Goal: Transaction & Acquisition: Purchase product/service

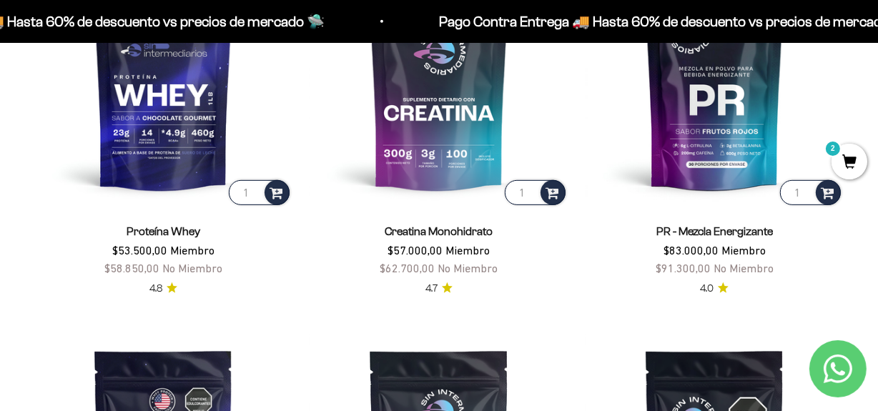
scroll to position [604, 0]
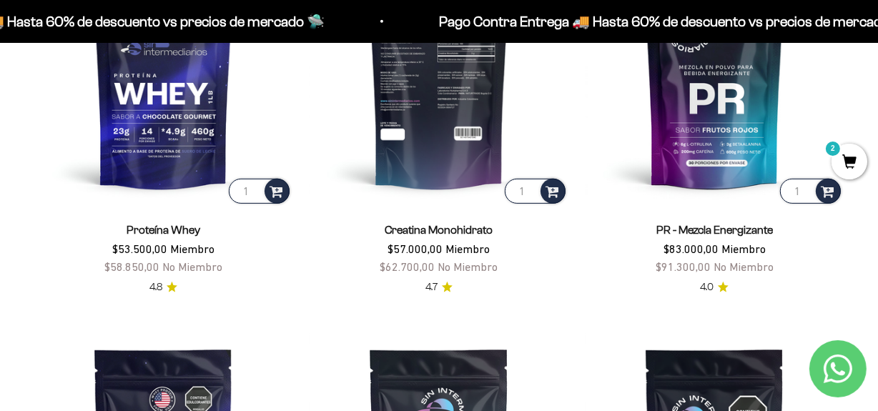
click at [450, 171] on img at bounding box center [438, 77] width 258 height 258
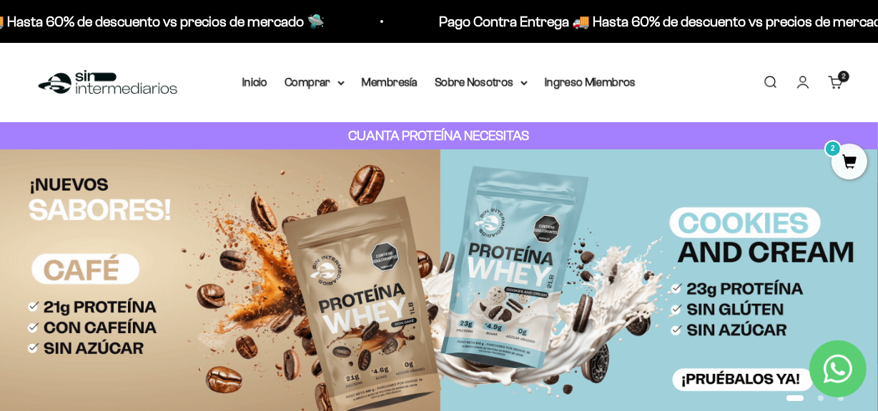
click at [762, 75] on link "Buscar" at bounding box center [770, 82] width 16 height 16
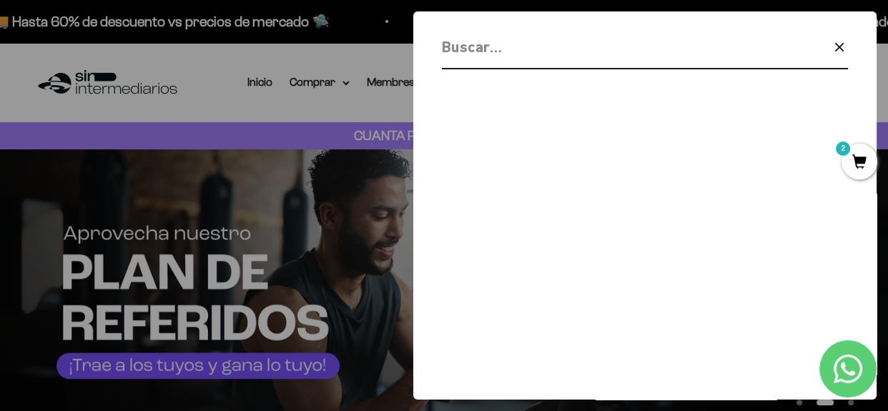
click at [842, 46] on icon "button" at bounding box center [839, 47] width 17 height 17
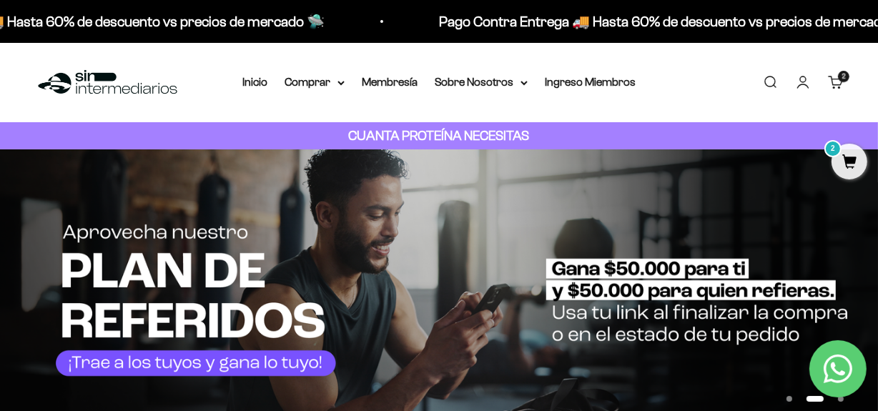
click at [836, 80] on link "Carrito 2 artículos 2" at bounding box center [836, 82] width 16 height 16
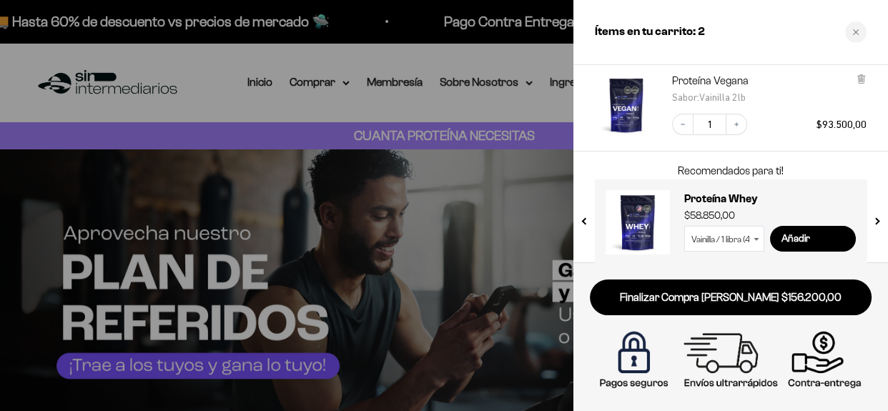
scroll to position [192, 0]
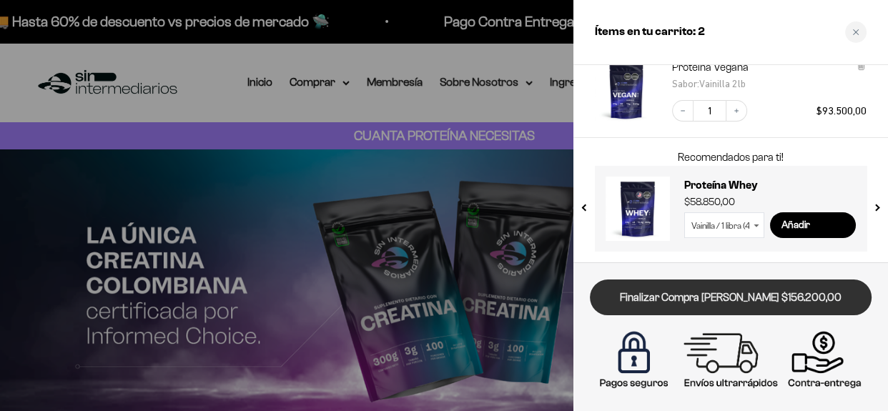
click at [783, 305] on link "Finalizar Compra [PERSON_NAME] $156.200,00" at bounding box center [731, 297] width 282 height 36
